Goal: Information Seeking & Learning: Learn about a topic

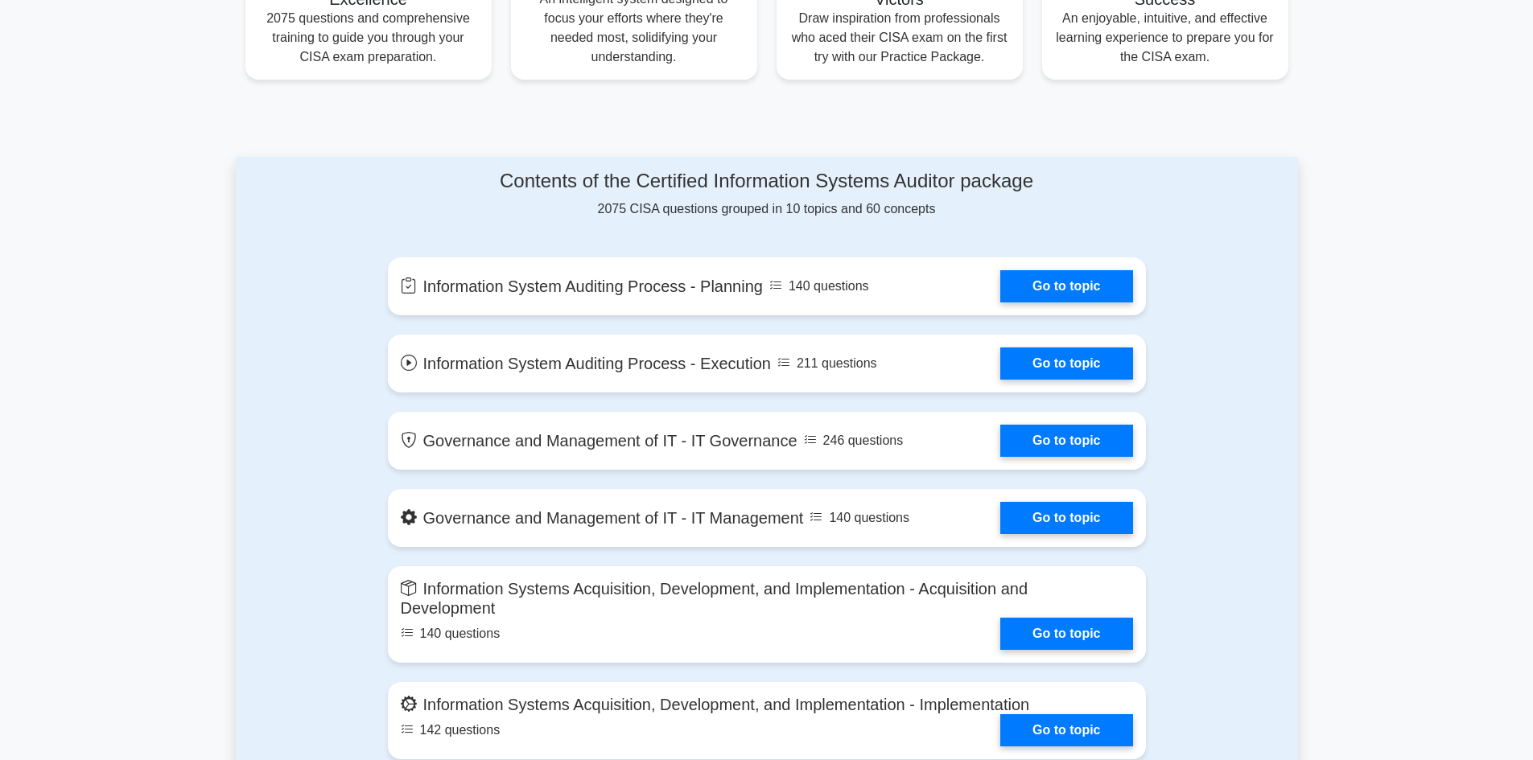
scroll to position [724, 0]
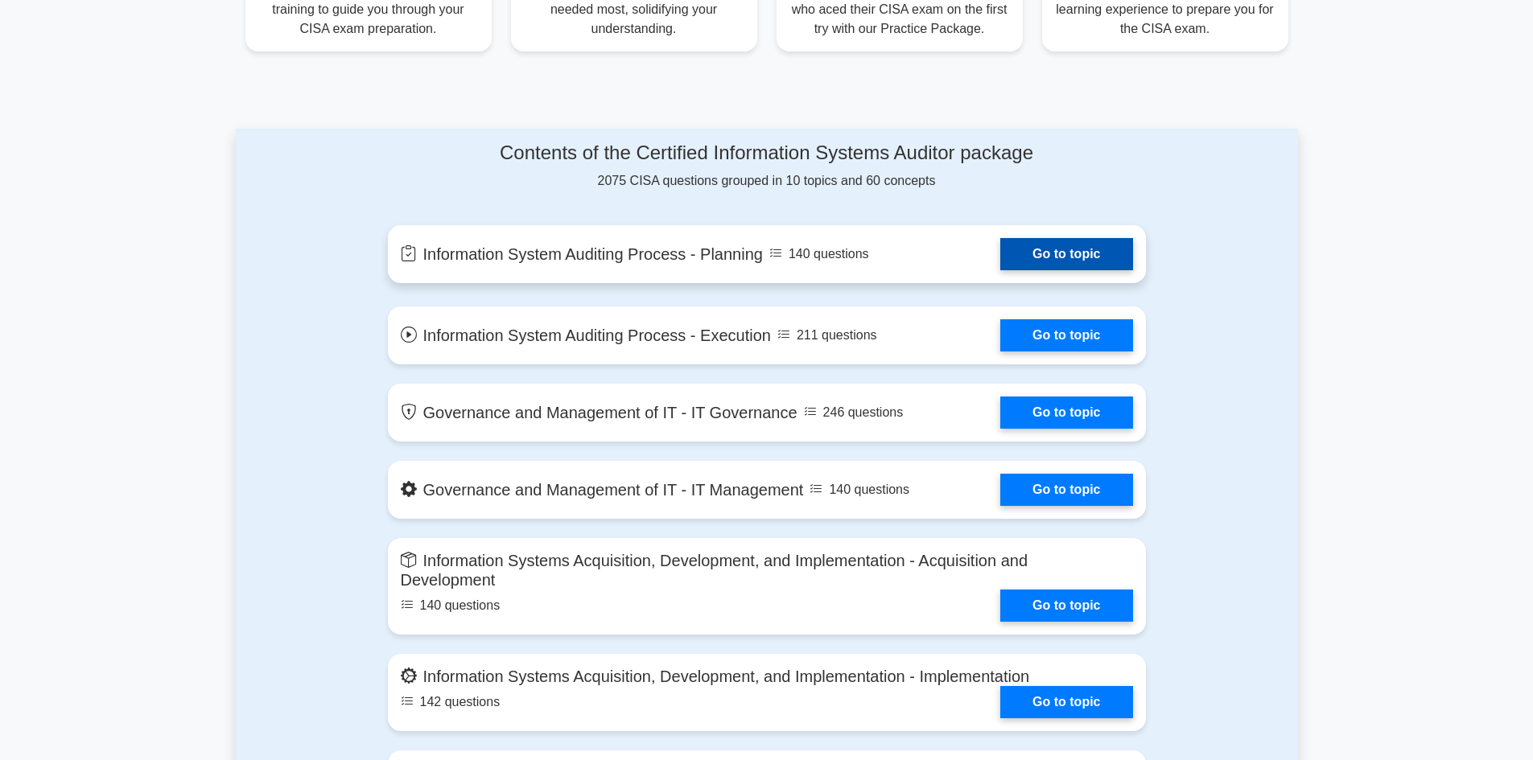
click at [1009, 253] on link "Go to topic" at bounding box center [1066, 254] width 132 height 32
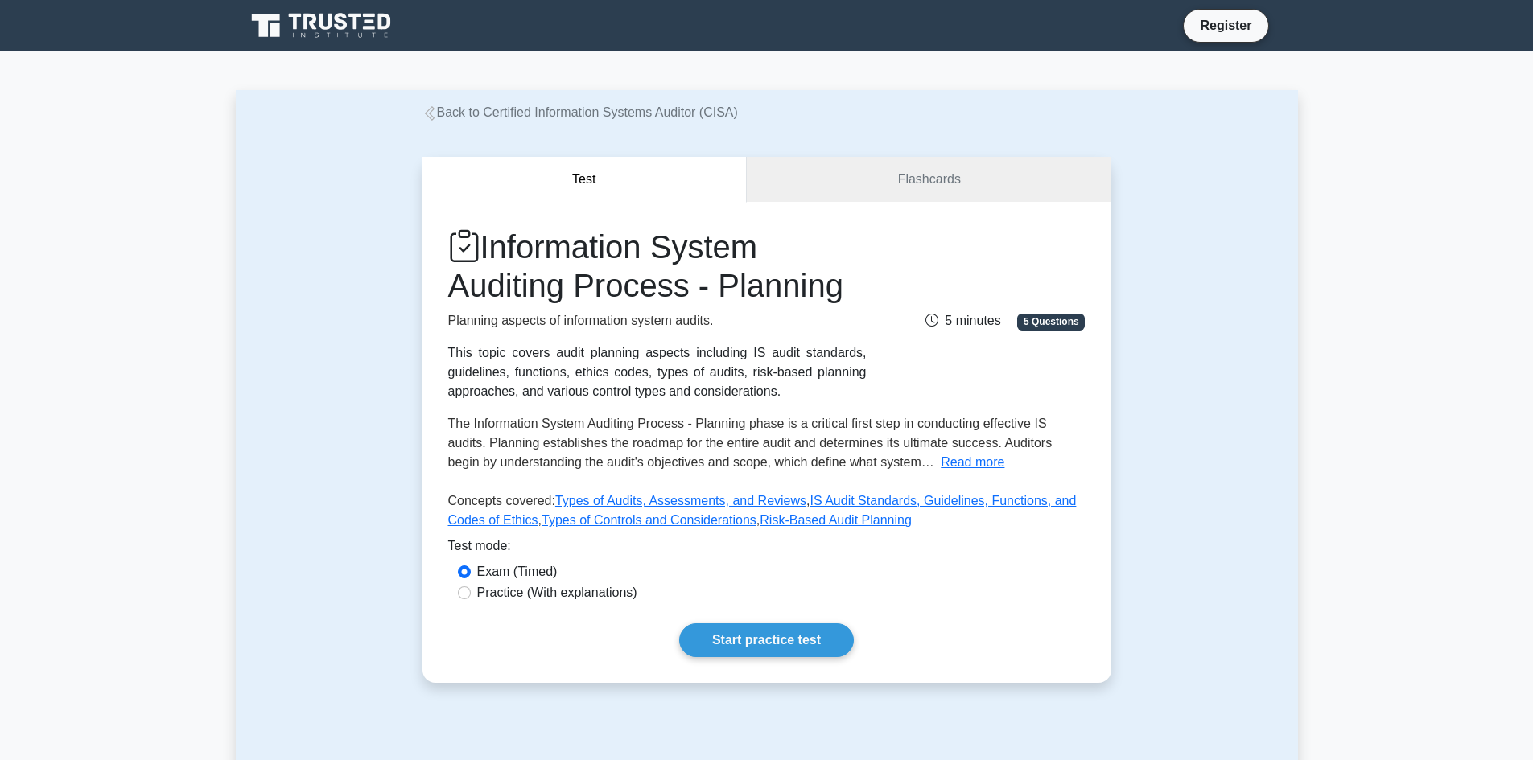
click at [463, 600] on div "Practice (With explanations)" at bounding box center [767, 592] width 618 height 19
click at [463, 594] on input "Practice (With explanations)" at bounding box center [464, 592] width 13 height 13
radio input "true"
click at [463, 566] on input "Exam (Timed)" at bounding box center [464, 572] width 13 height 13
radio input "true"
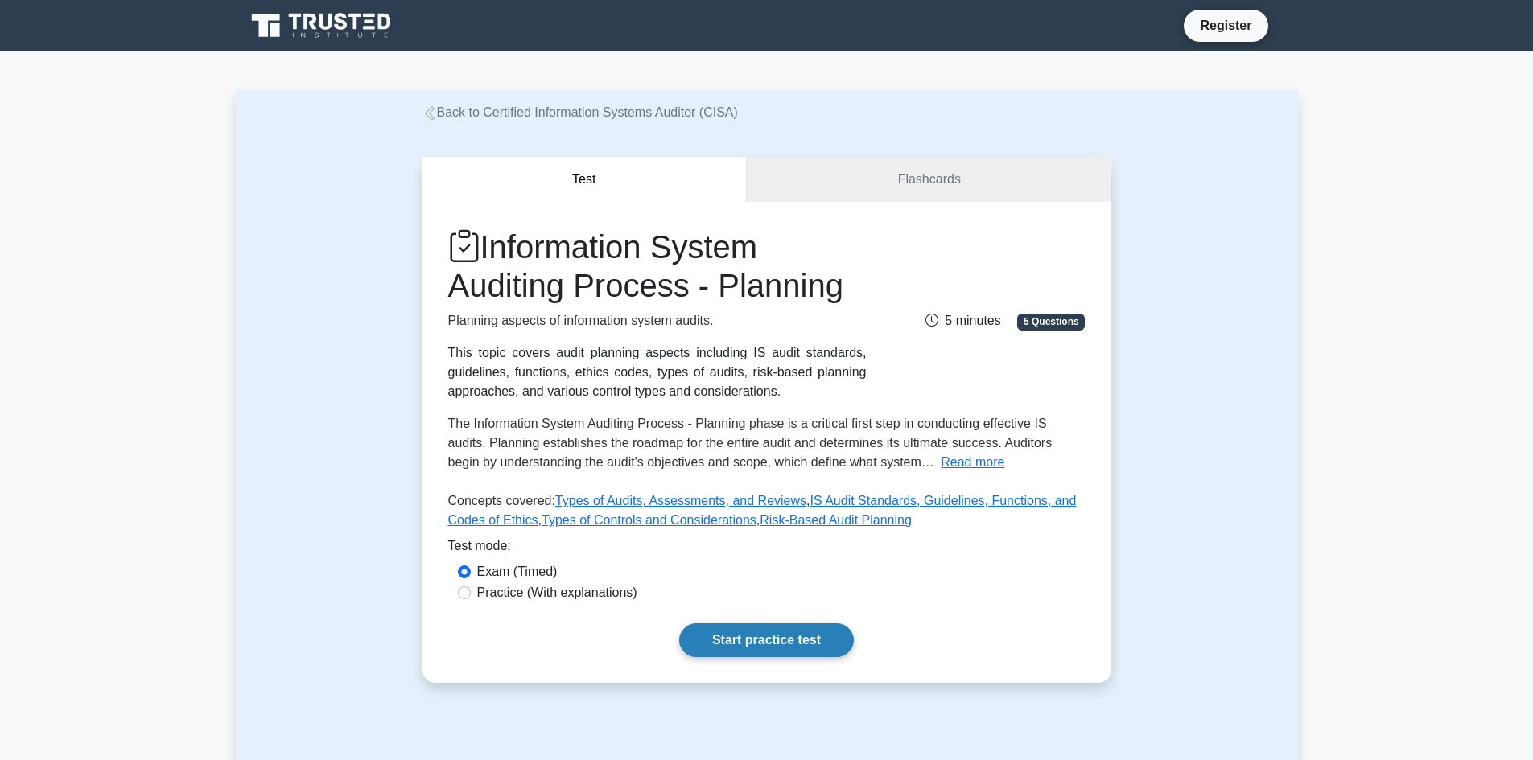
click at [729, 646] on link "Start practice test" at bounding box center [766, 640] width 175 height 34
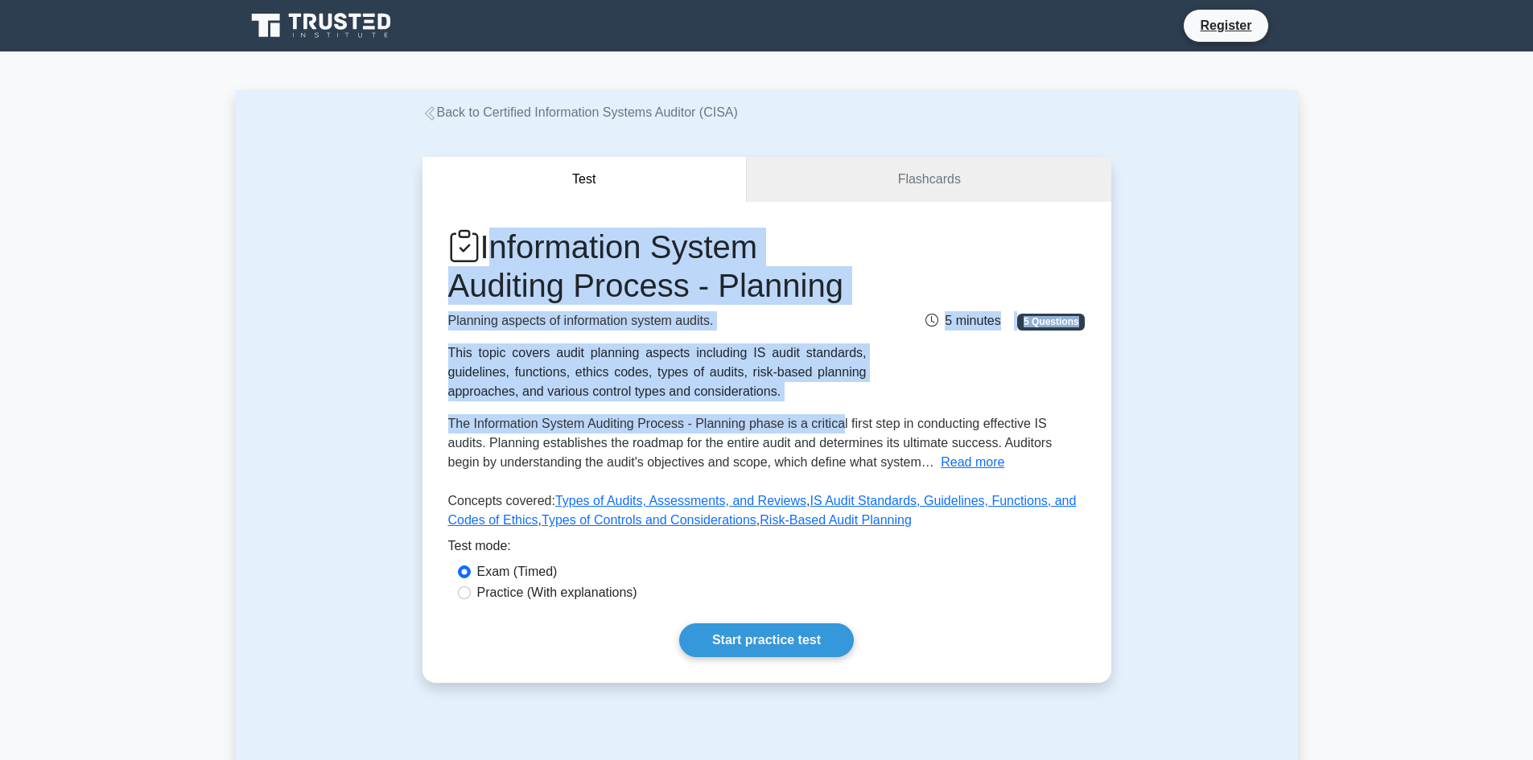
drag, startPoint x: 491, startPoint y: 245, endPoint x: 840, endPoint y: 409, distance: 385.5
click at [840, 409] on div "Information System Auditing Process - Planning Planning aspects of information …" at bounding box center [766, 382] width 637 height 309
click at [940, 463] on button "Read more" at bounding box center [972, 462] width 64 height 19
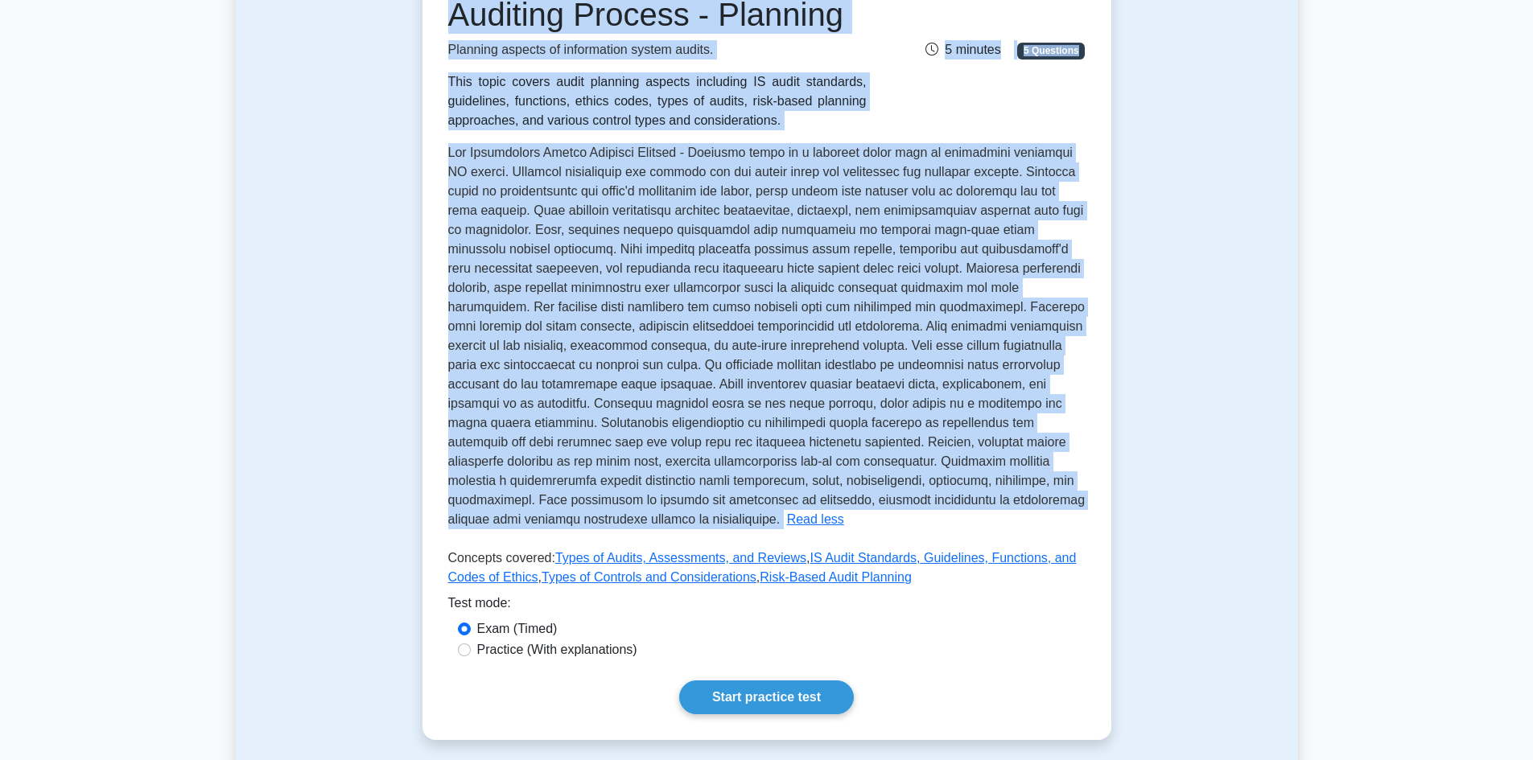
scroll to position [322, 0]
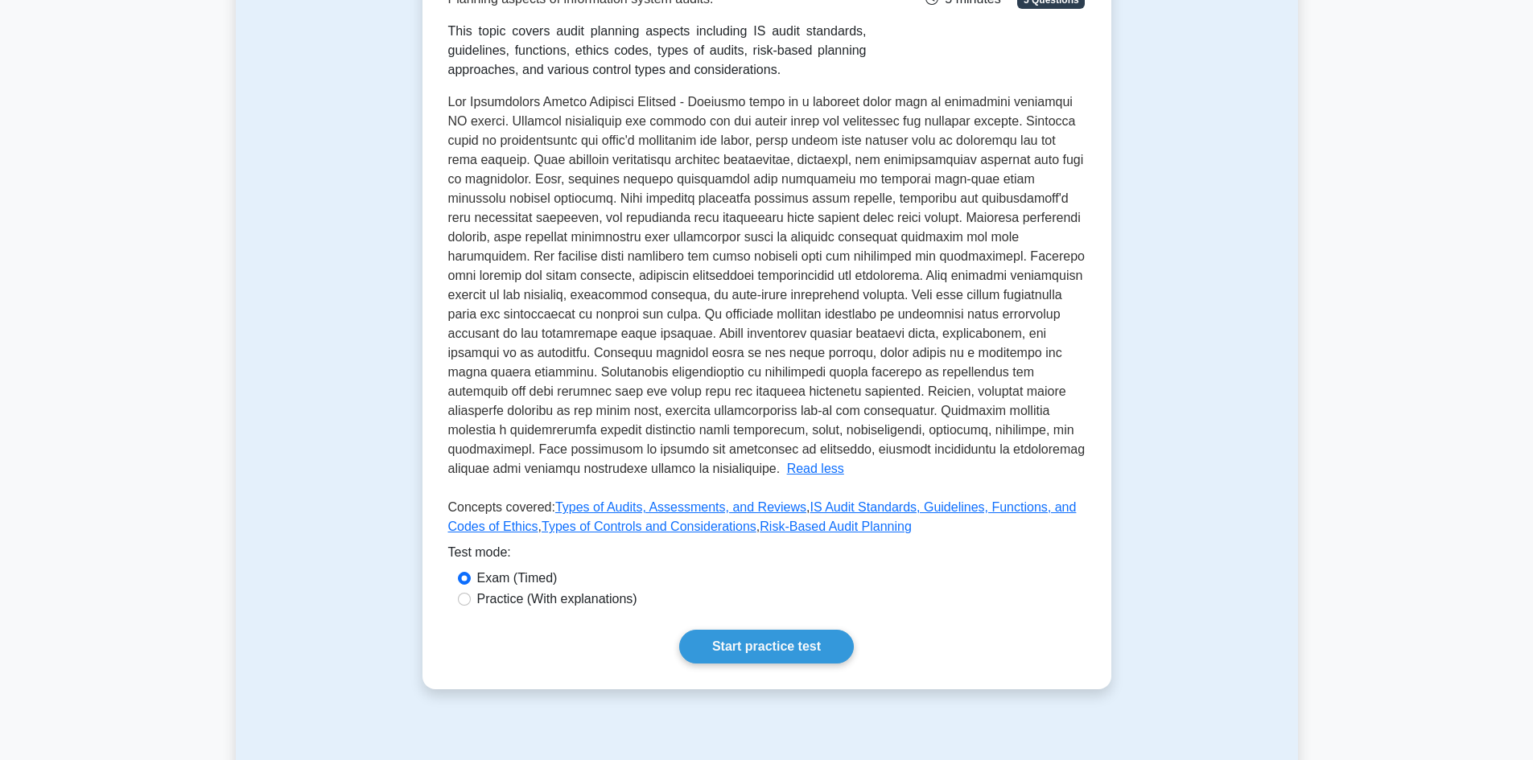
click at [968, 597] on div "Practice (With explanations)" at bounding box center [767, 599] width 618 height 19
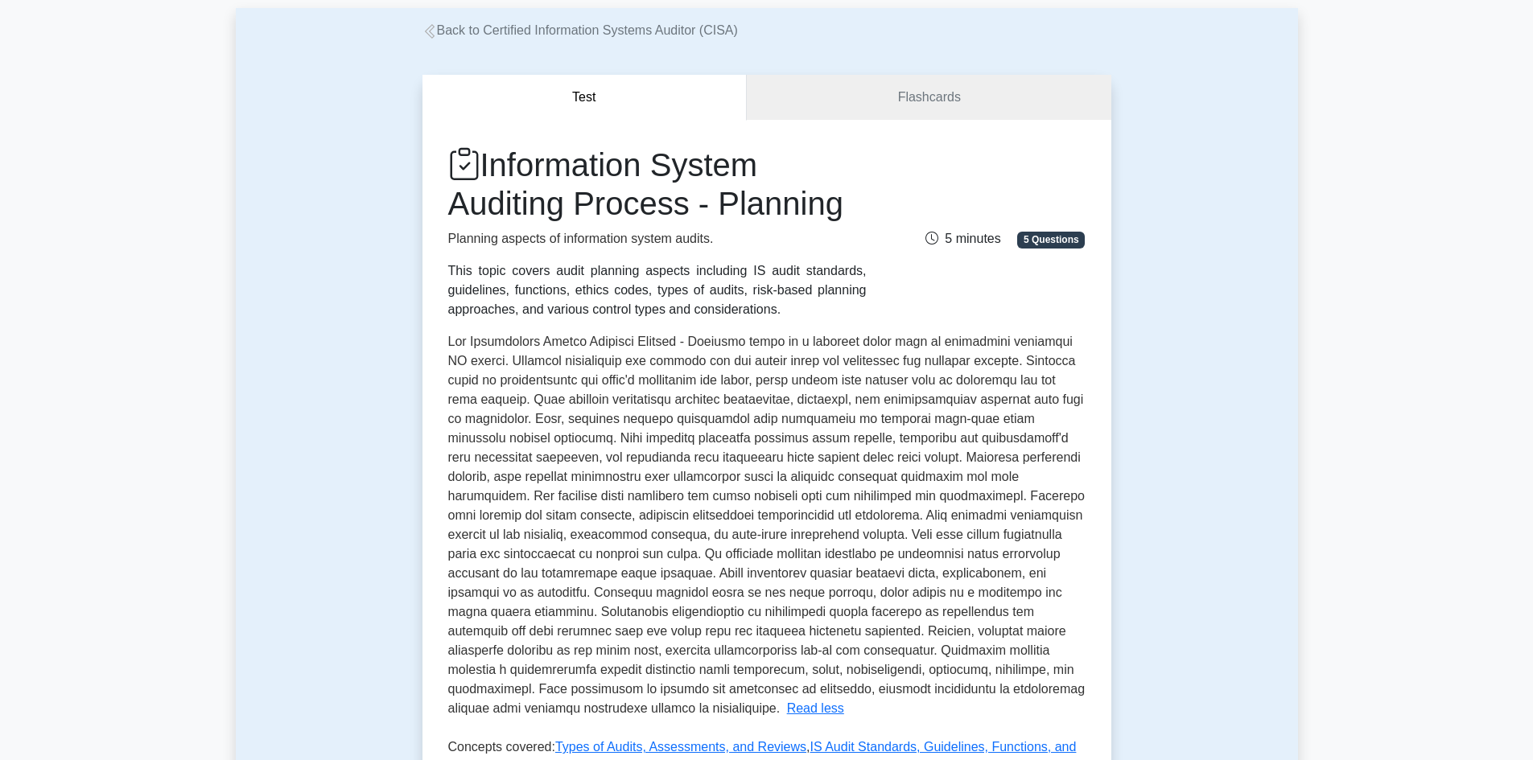
scroll to position [80, 0]
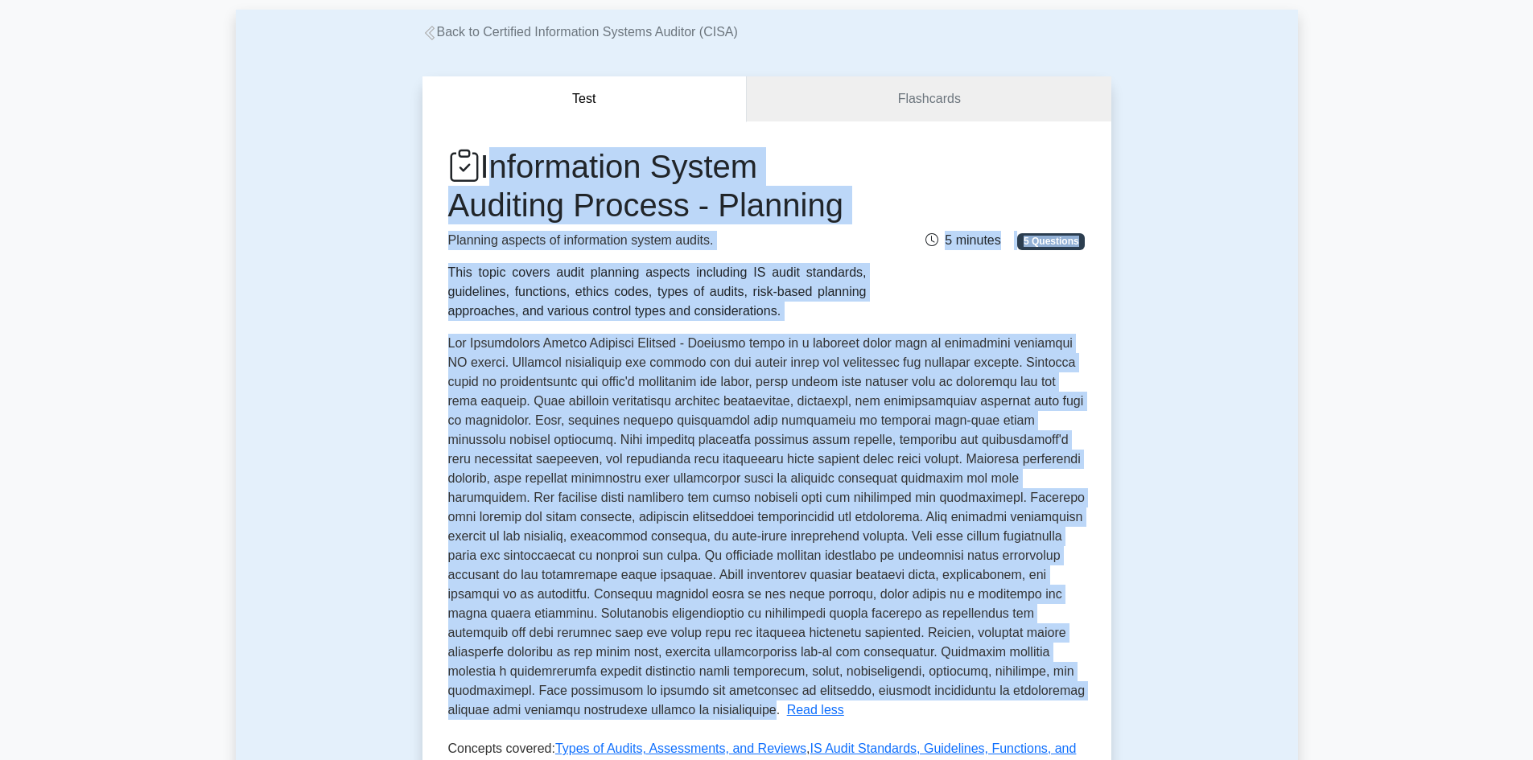
drag, startPoint x: 492, startPoint y: 169, endPoint x: 643, endPoint y: 703, distance: 555.2
click at [643, 703] on div "Information System Auditing Process - Planning Planning aspects of information …" at bounding box center [766, 465] width 637 height 637
copy div "Information System Auditing Process - Planning Planning aspects of information …"
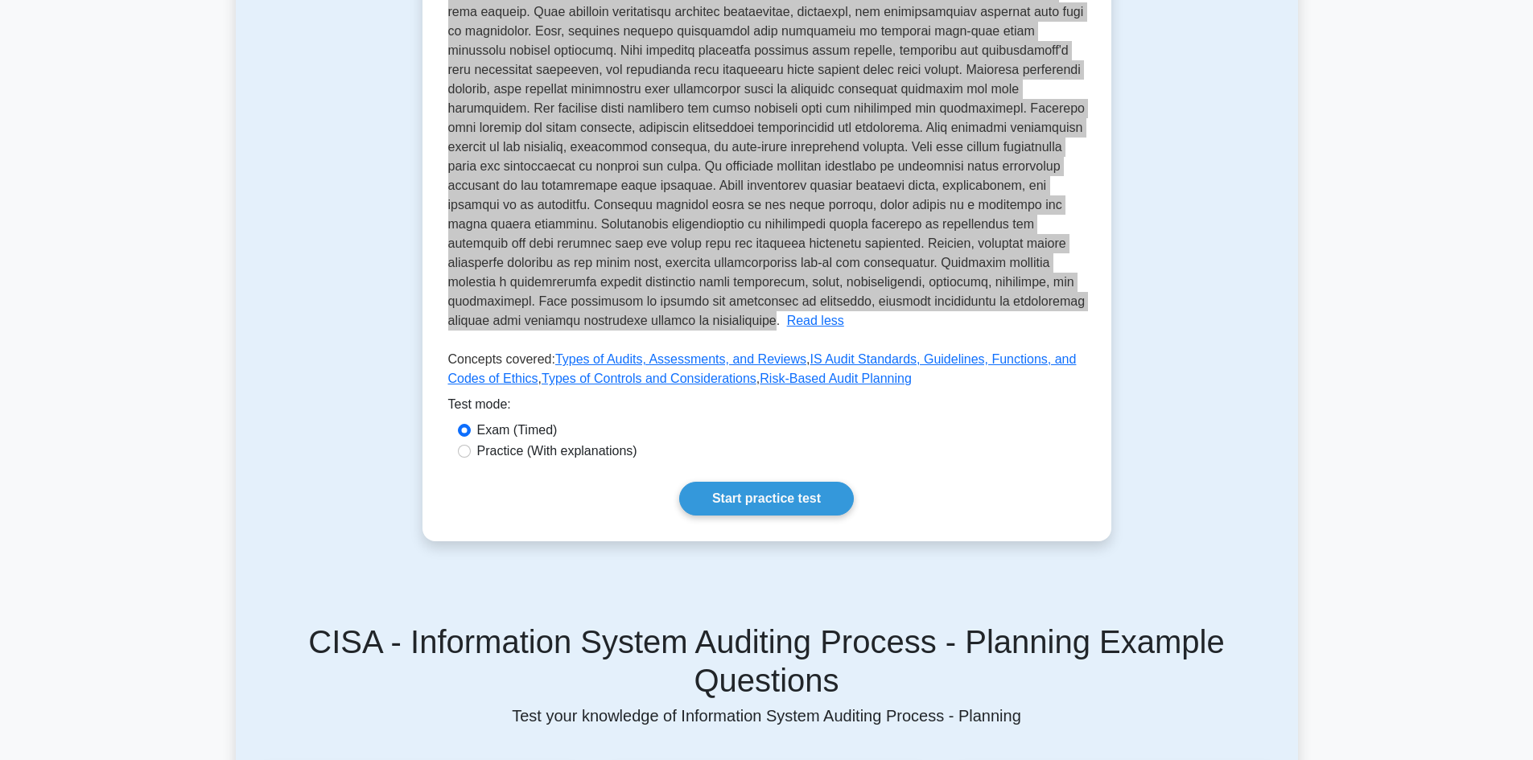
scroll to position [483, 0]
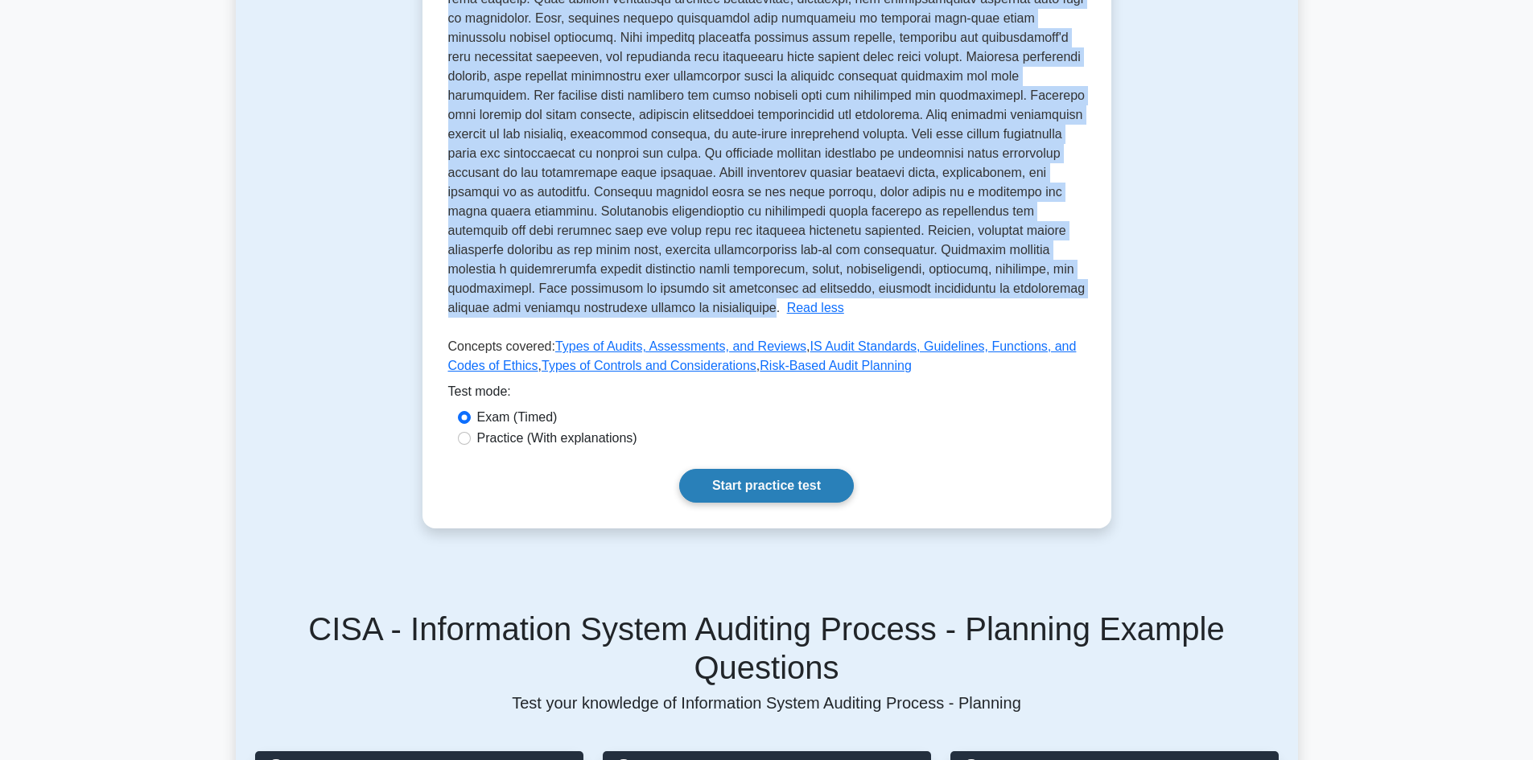
click at [721, 490] on link "Start practice test" at bounding box center [766, 486] width 175 height 34
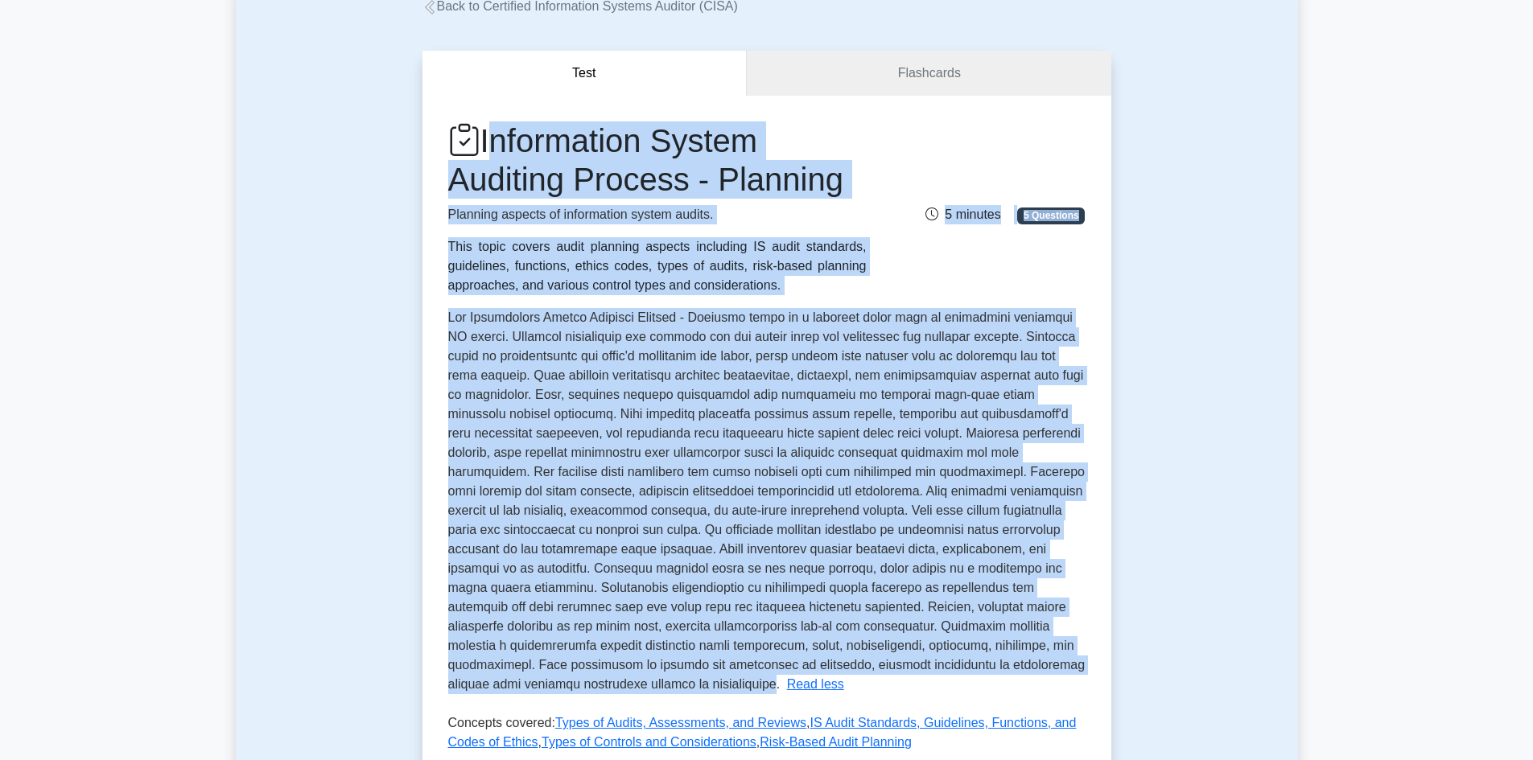
scroll to position [80, 0]
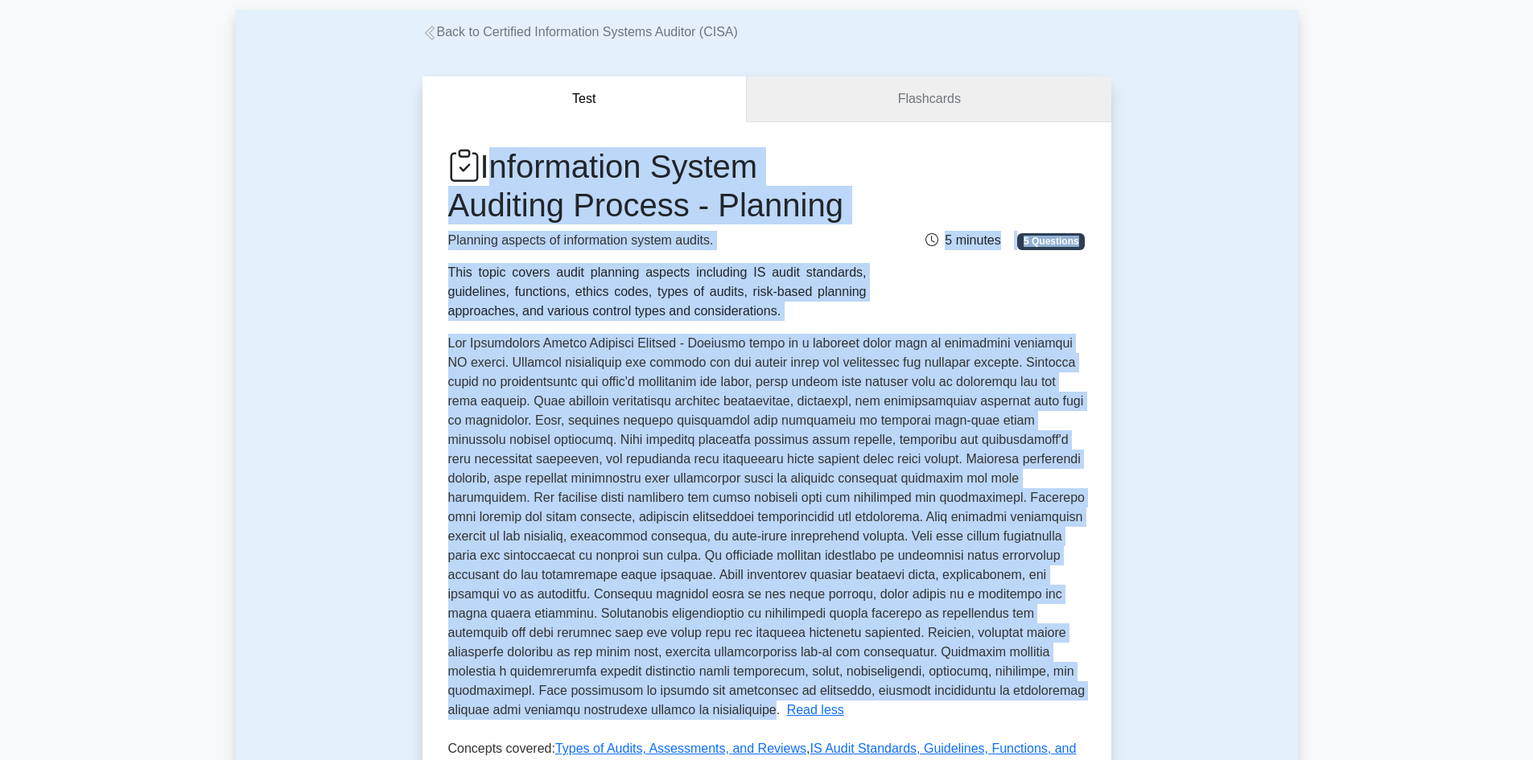
click at [942, 97] on link "Flashcards" at bounding box center [929, 99] width 364 height 46
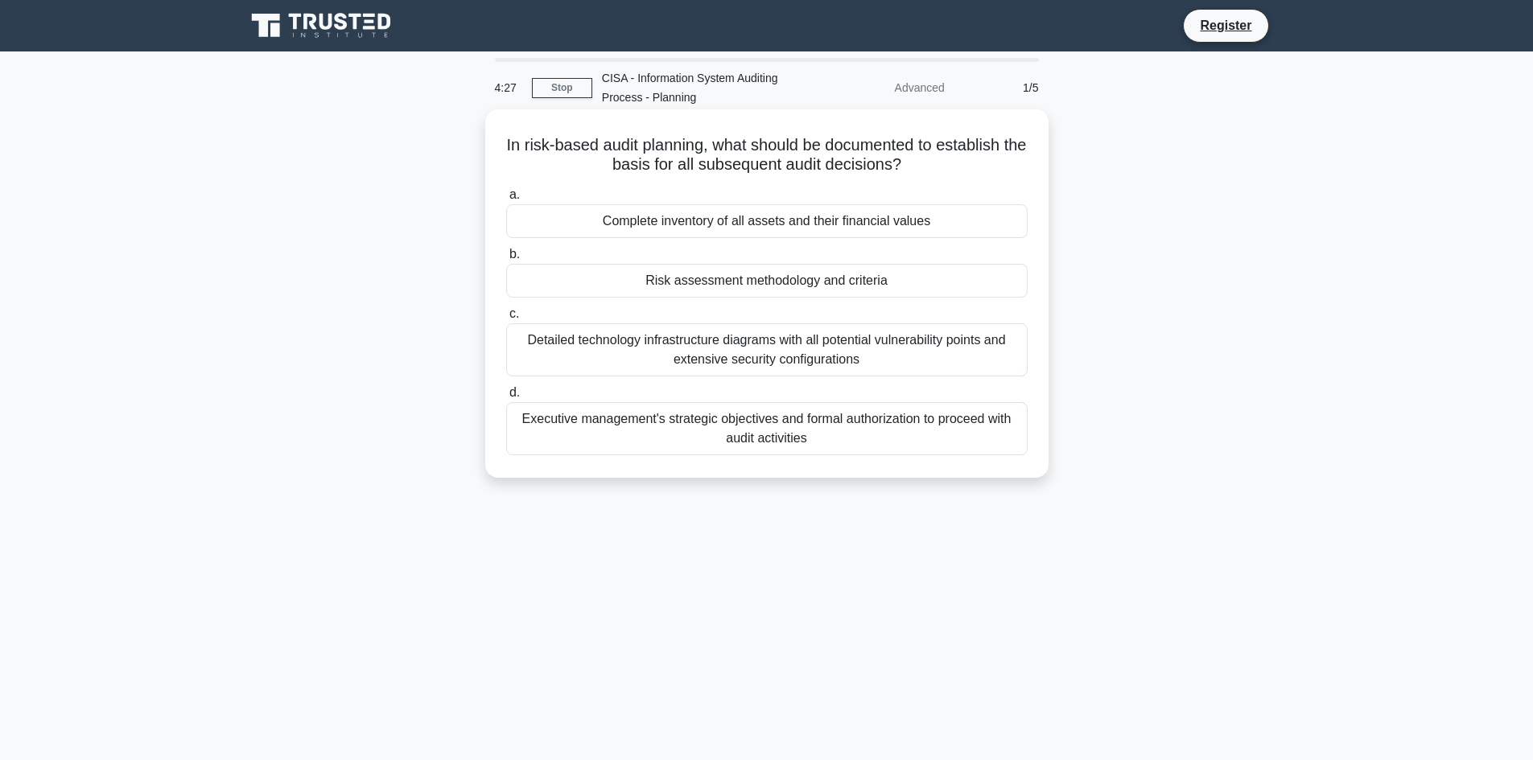
drag, startPoint x: 511, startPoint y: 143, endPoint x: 824, endPoint y: 439, distance: 430.8
click at [824, 439] on div "In risk-based audit planning, what should be documented to establish the basis …" at bounding box center [767, 294] width 550 height 356
copy div "In risk-based audit planning, what should be documented to establish the basis …"
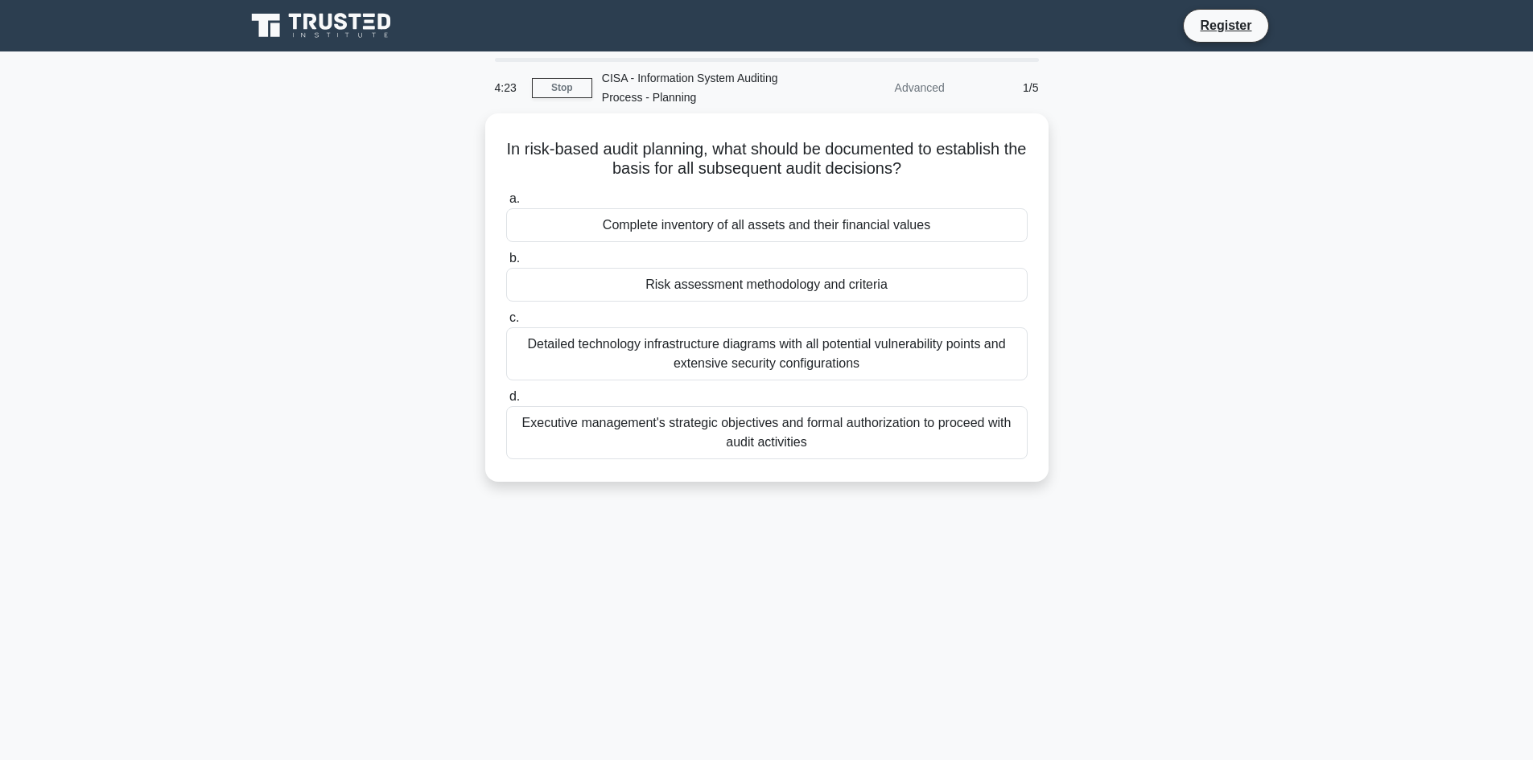
click at [715, 514] on div "4:23 Stop CISA - Information System Auditing Process - Planning Advanced 1/5 In…" at bounding box center [767, 460] width 1062 height 805
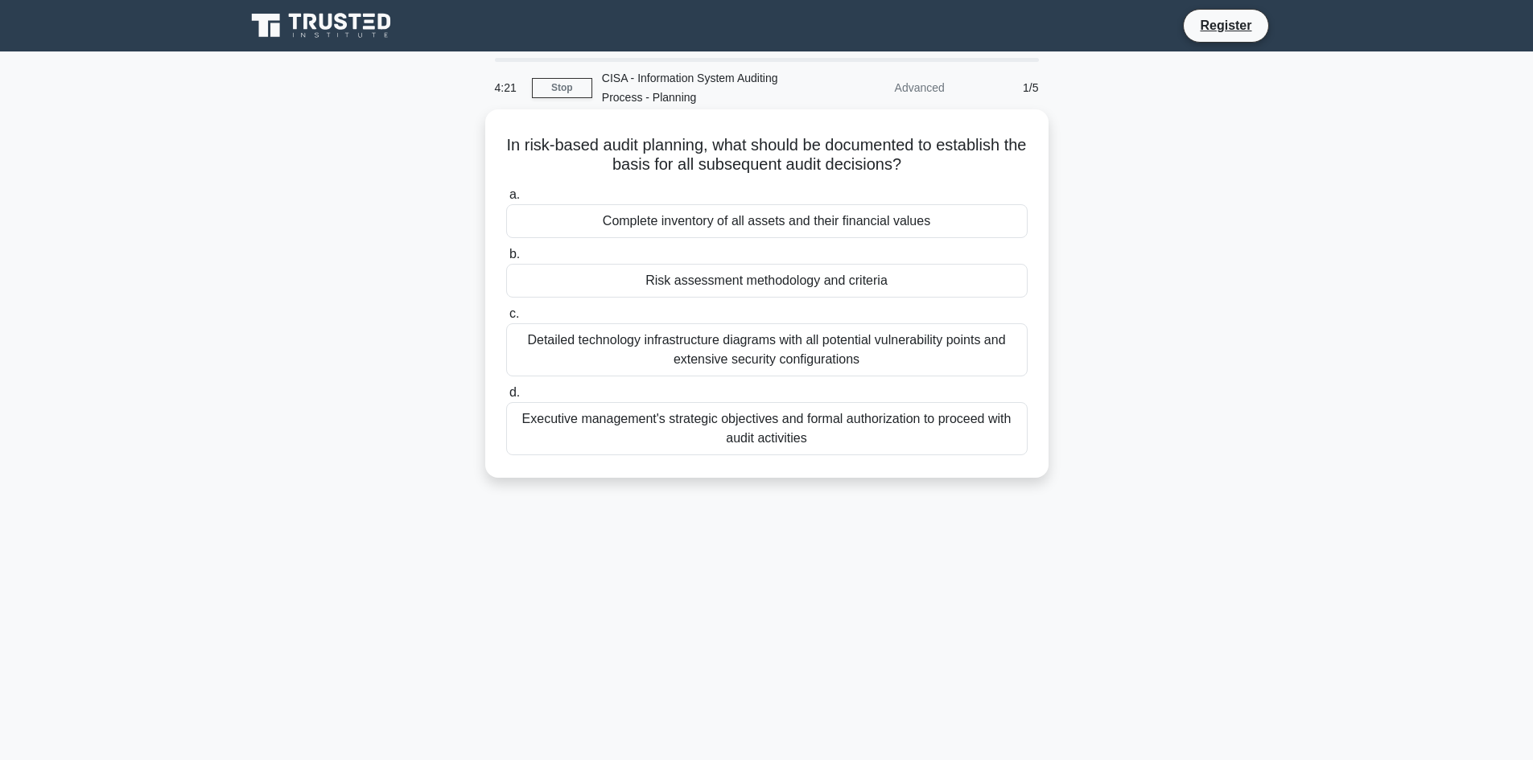
click at [561, 221] on div "Complete inventory of all assets and their financial values" at bounding box center [766, 221] width 521 height 34
click at [506, 200] on input "a. Complete inventory of all assets and their financial values" at bounding box center [506, 195] width 0 height 10
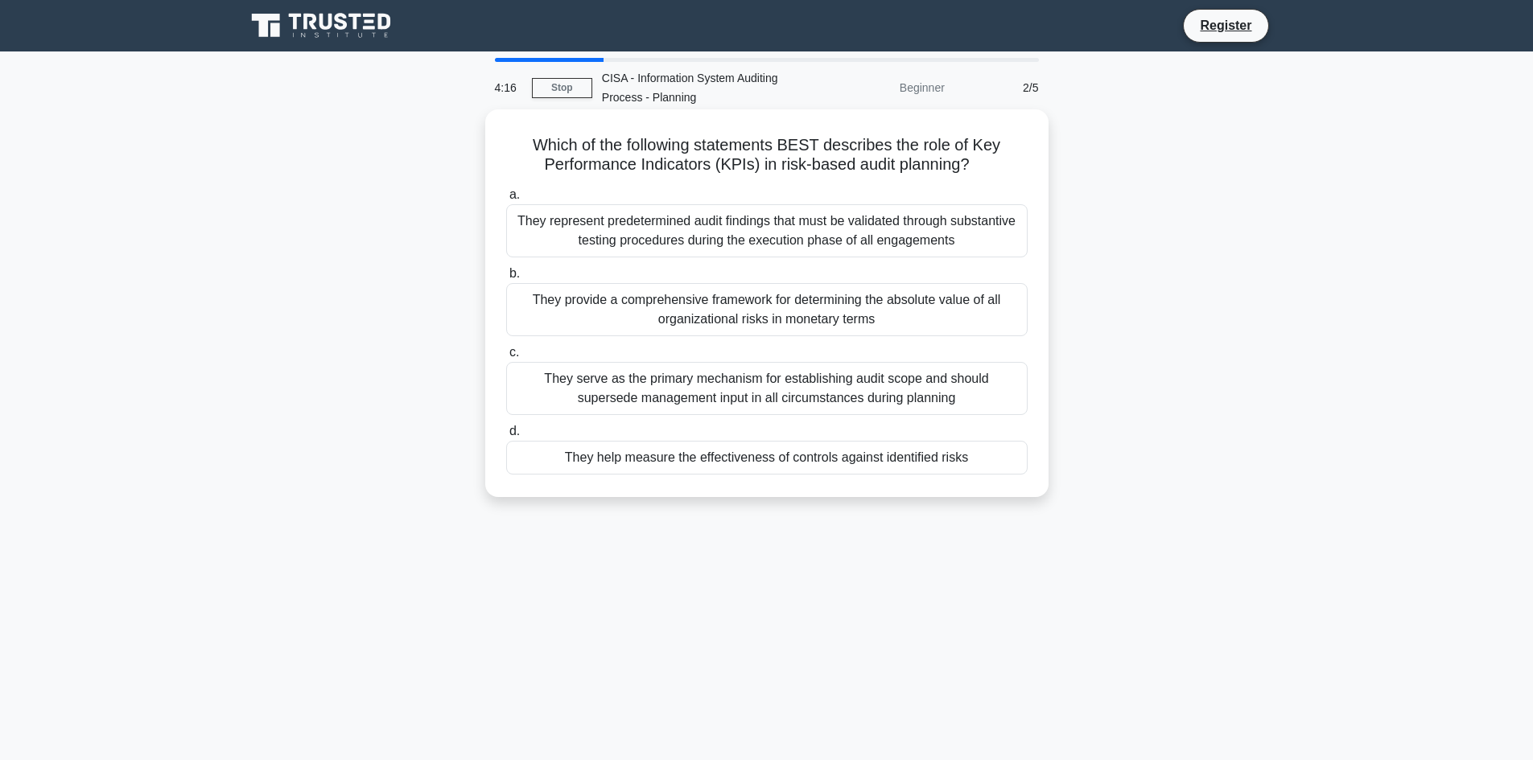
drag, startPoint x: 521, startPoint y: 142, endPoint x: 989, endPoint y: 474, distance: 573.0
click at [989, 474] on div "Which of the following statements BEST describes the role of Key Performance In…" at bounding box center [767, 303] width 550 height 375
copy div "Which of the following statements BEST describes the role of Key Performance In…"
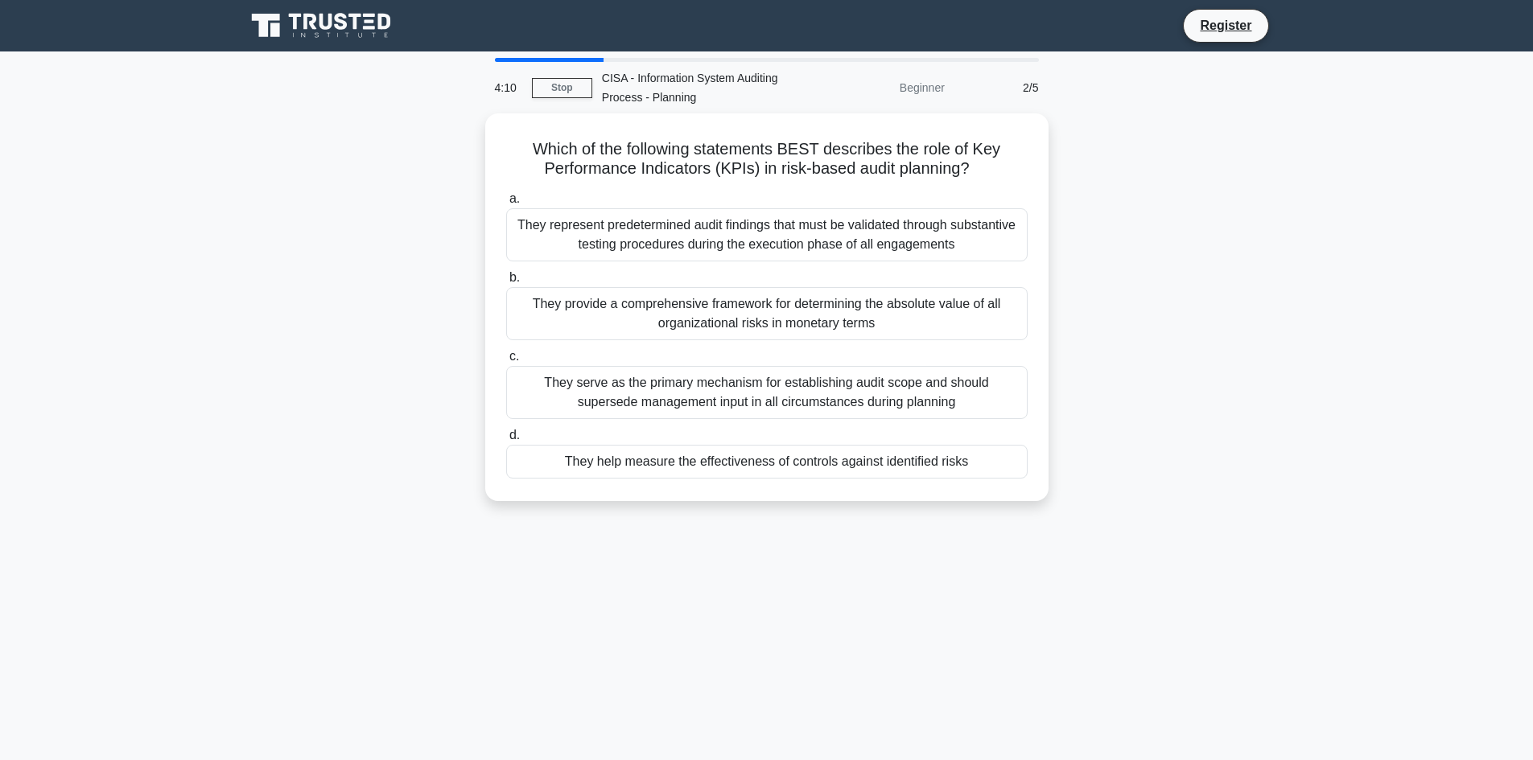
drag, startPoint x: 644, startPoint y: 595, endPoint x: 628, endPoint y: 542, distance: 54.5
click at [644, 595] on div "4:10 Stop CISA - Information System Auditing Process - Planning Beginner 2/5 Wh…" at bounding box center [767, 460] width 1062 height 805
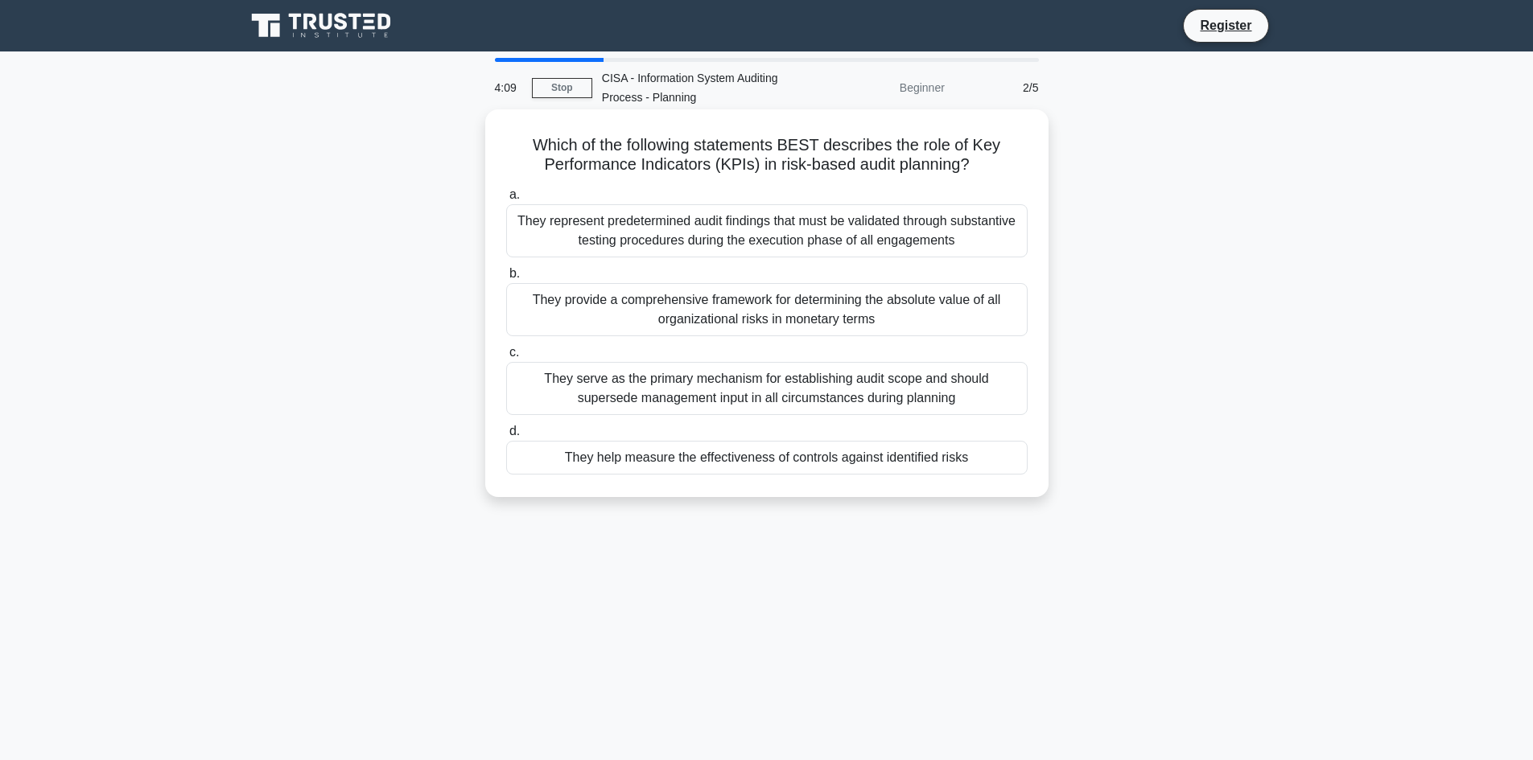
click at [615, 470] on div "They help measure the effectiveness of controls against identified risks" at bounding box center [766, 458] width 521 height 34
click at [506, 437] on input "d. They help measure the effectiveness of controls against identified risks" at bounding box center [506, 431] width 0 height 10
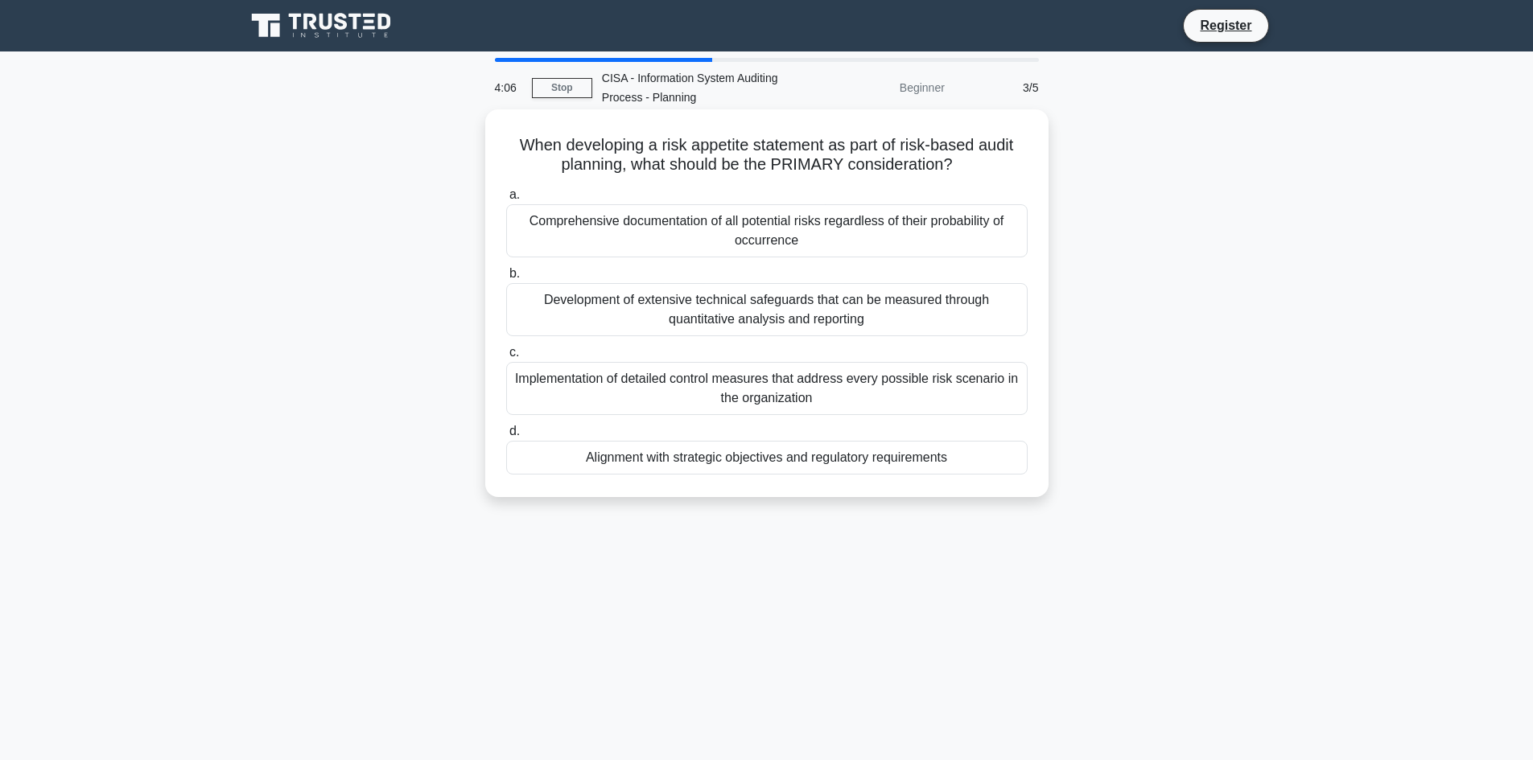
drag, startPoint x: 506, startPoint y: 138, endPoint x: 957, endPoint y: 459, distance: 553.6
click at [957, 459] on div "When developing a risk appetite statement as part of risk-based audit planning,…" at bounding box center [767, 303] width 550 height 375
copy div "When developing a risk appetite statement as part of risk-based audit planning,…"
click at [620, 424] on label "d. Alignment with strategic objectives and regulatory requirements" at bounding box center [766, 448] width 521 height 53
click at [506, 426] on input "d. Alignment with strategic objectives and regulatory requirements" at bounding box center [506, 431] width 0 height 10
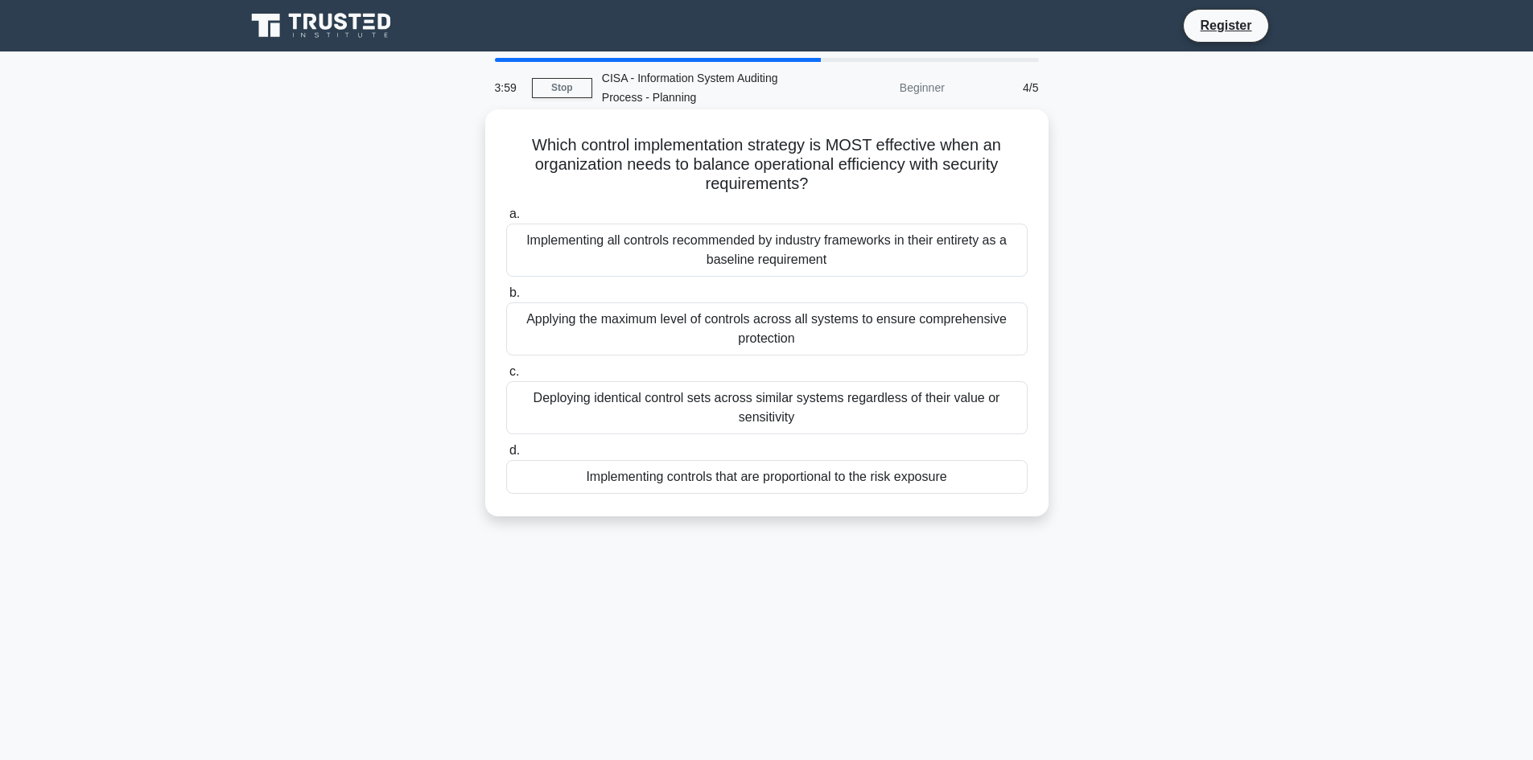
click at [613, 400] on div "Deploying identical control sets across similar systems regardless of their val…" at bounding box center [766, 407] width 521 height 53
click at [506, 377] on input "c. Deploying identical control sets across similar systems regardless of their …" at bounding box center [506, 372] width 0 height 10
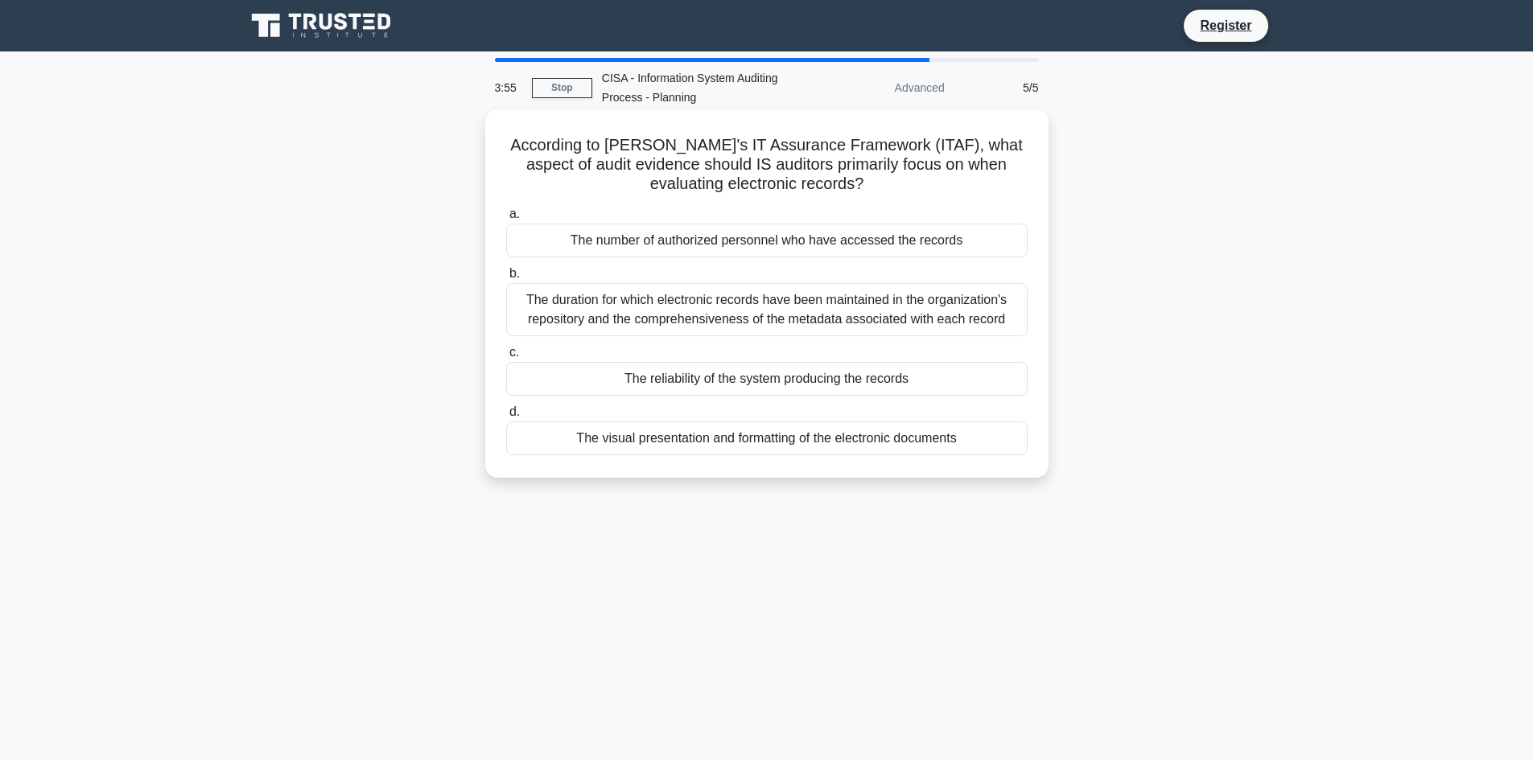
drag, startPoint x: 514, startPoint y: 142, endPoint x: 969, endPoint y: 444, distance: 545.6
click at [969, 444] on div "According to ISACA's IT Assurance Framework (ITAF), what aspect of audit eviden…" at bounding box center [767, 294] width 550 height 356
copy div "According to ISACA's IT Assurance Framework (ITAF), what aspect of audit eviden…"
drag, startPoint x: 585, startPoint y: 531, endPoint x: 617, endPoint y: 467, distance: 72.0
click at [585, 531] on div "3:50 Stop CISA - Information System Auditing Process - Planning Advanced 5/5 Ac…" at bounding box center [767, 460] width 1062 height 805
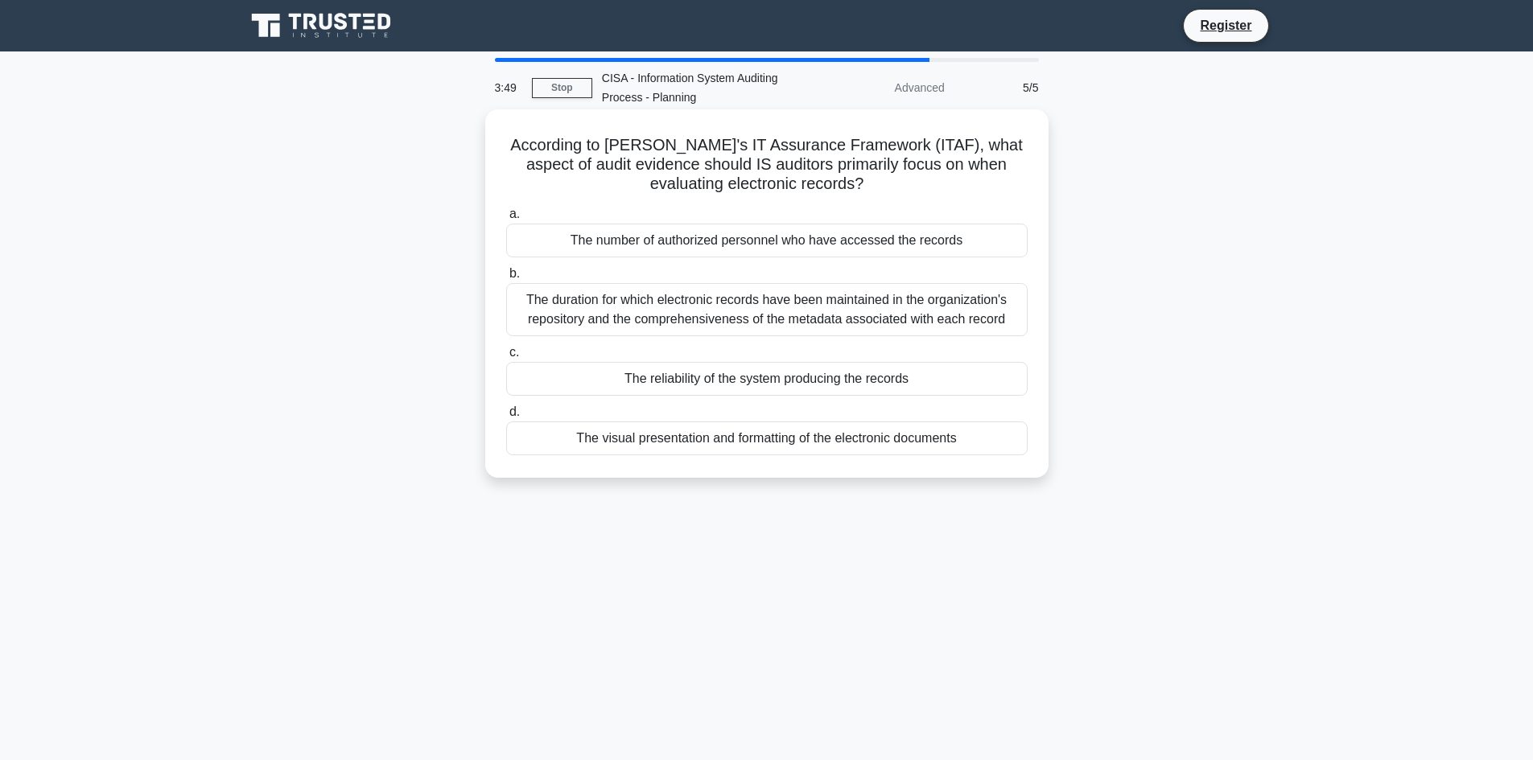
click at [660, 241] on div "The number of authorized personnel who have accessed the records" at bounding box center [766, 241] width 521 height 34
click at [506, 220] on input "a. The number of authorized personnel who have accessed the records" at bounding box center [506, 214] width 0 height 10
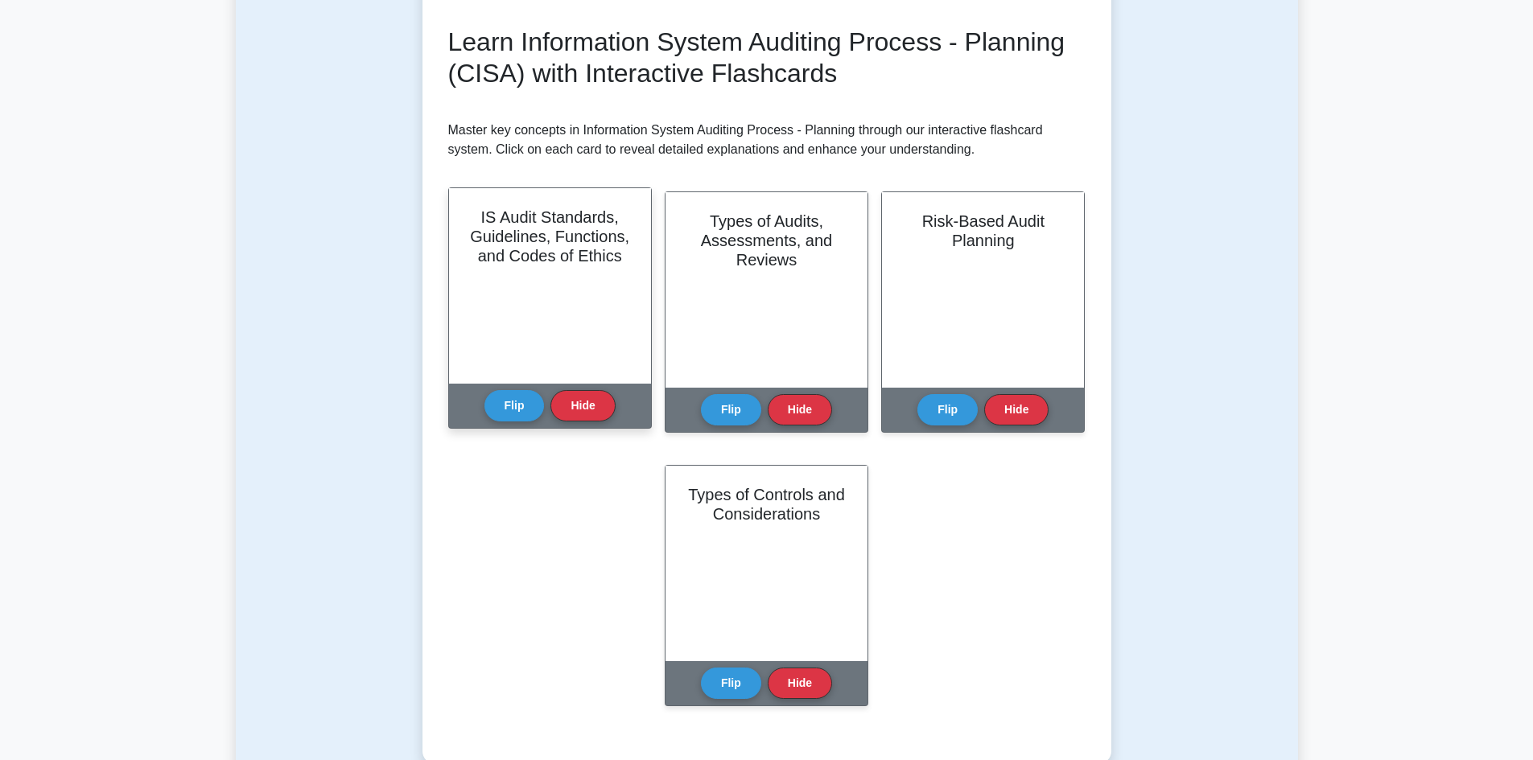
scroll to position [241, 0]
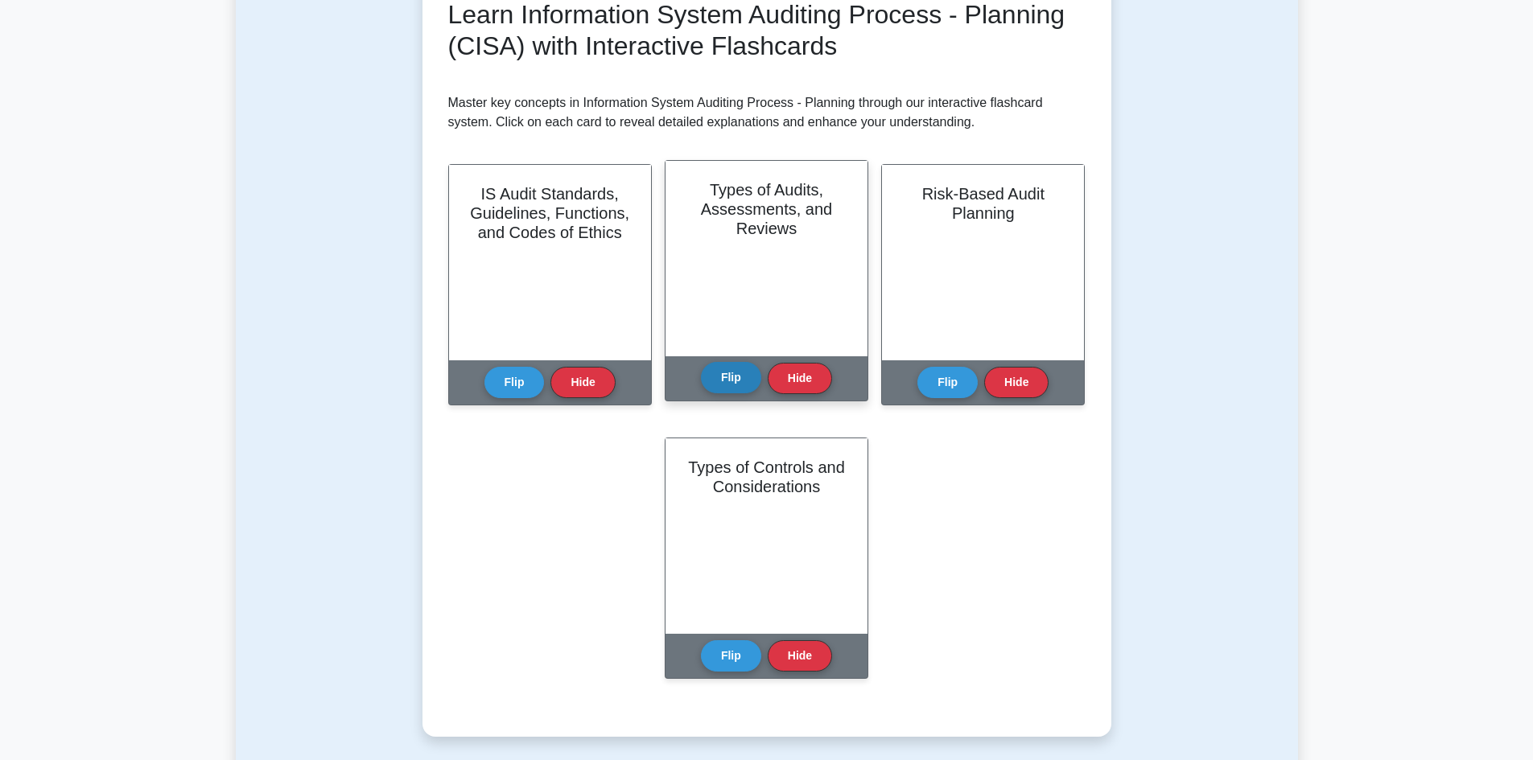
click at [743, 385] on button "Flip" at bounding box center [731, 377] width 60 height 31
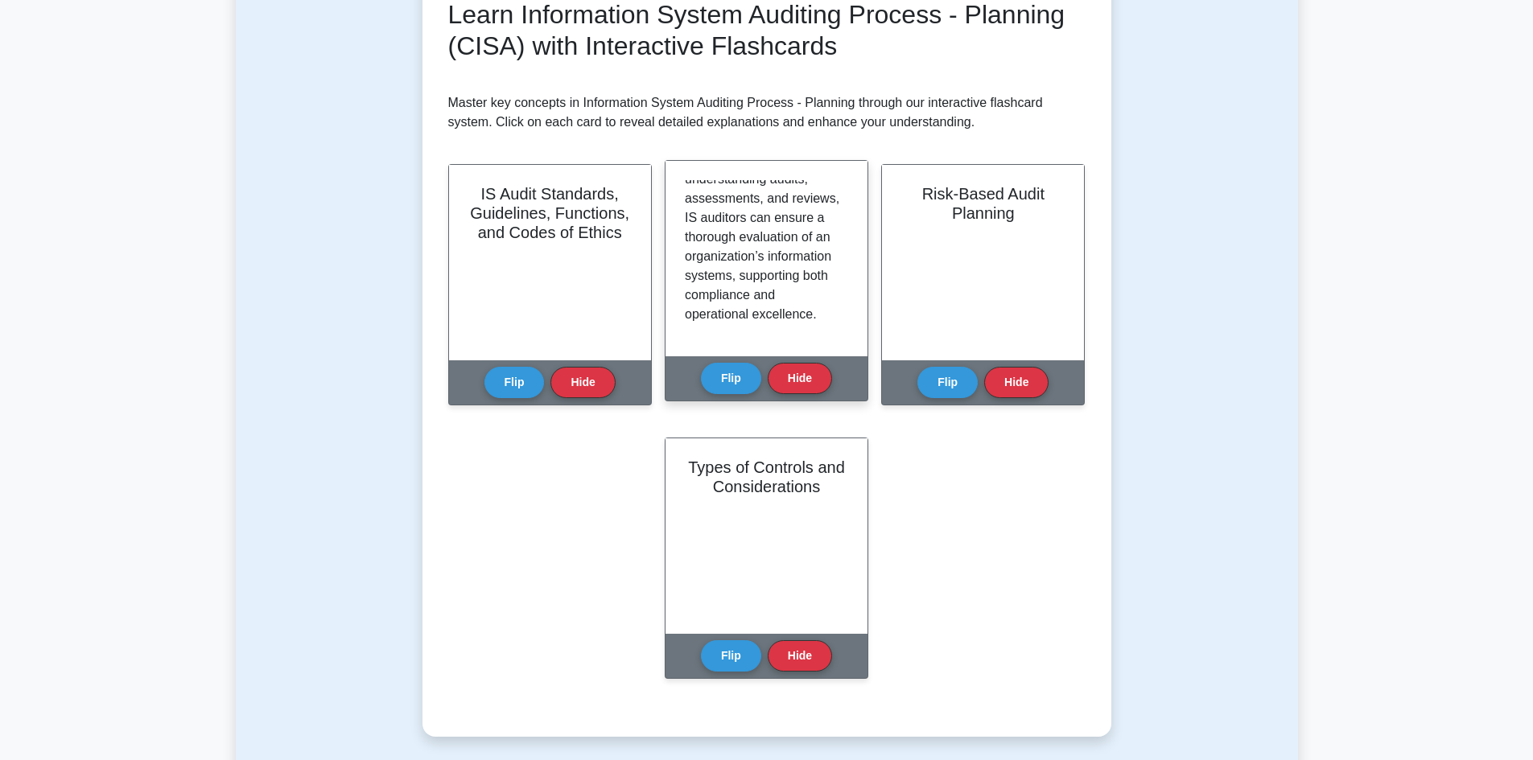
scroll to position [2263, 0]
click at [805, 394] on div "Flip Hide" at bounding box center [766, 378] width 131 height 44
click at [801, 382] on button "Hide" at bounding box center [799, 377] width 64 height 31
